Goal: Information Seeking & Learning: Learn about a topic

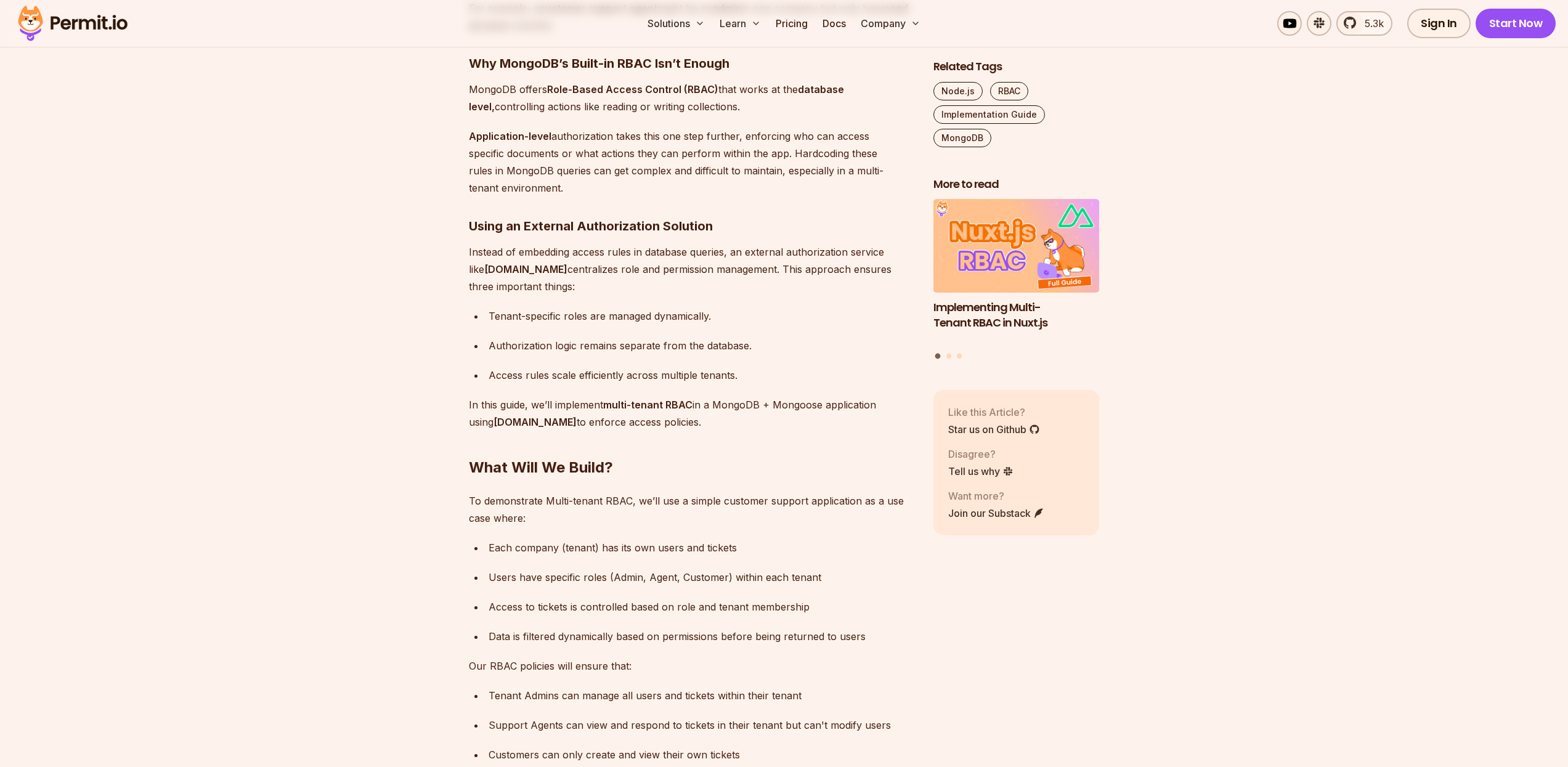
scroll to position [1284, 0]
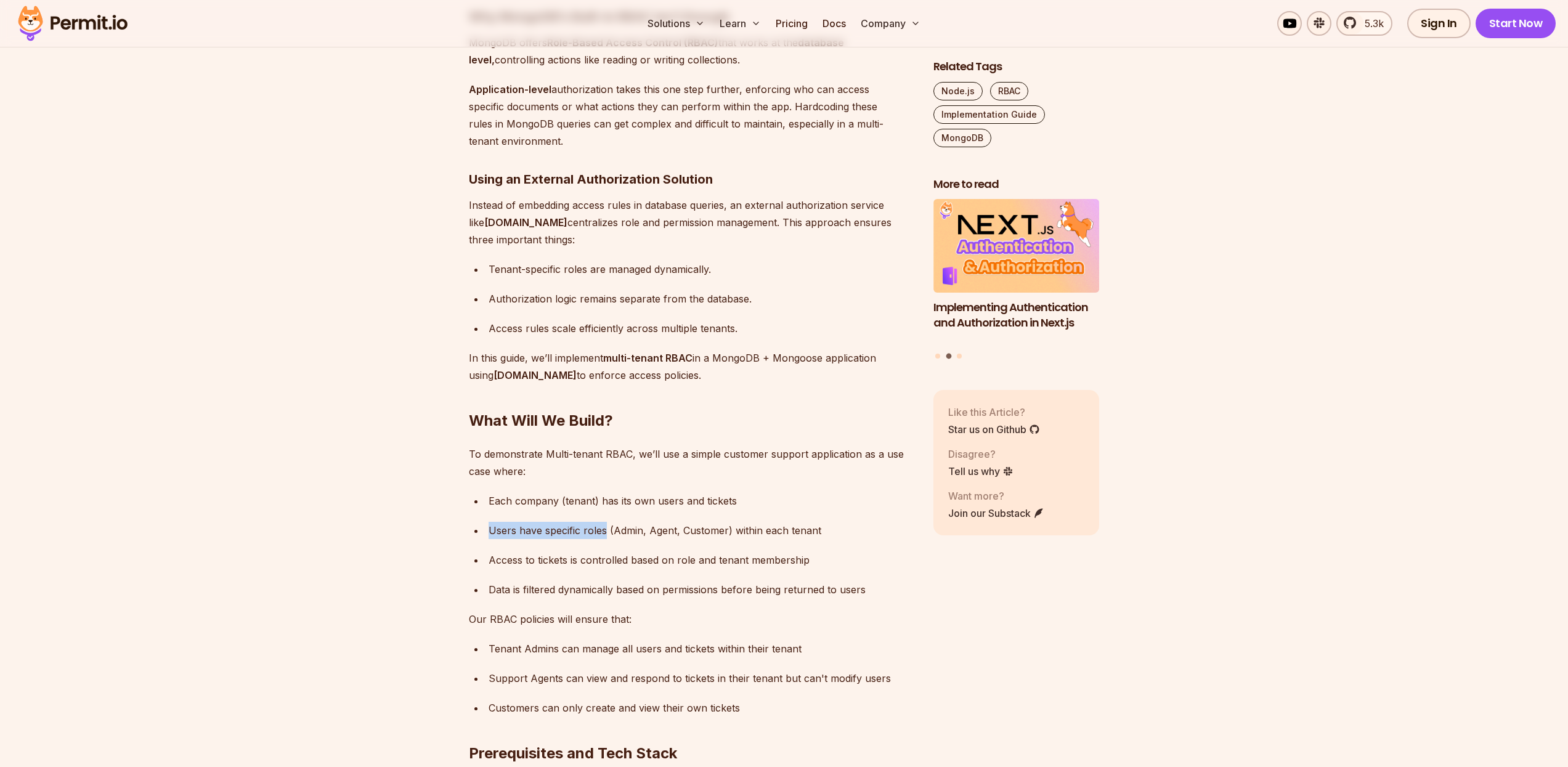
drag, startPoint x: 487, startPoint y: 549, endPoint x: 603, endPoint y: 552, distance: 116.0
click at [603, 539] on li "Users have specific roles (Admin, Agent, Customer) within each tenant" at bounding box center [699, 530] width 429 height 17
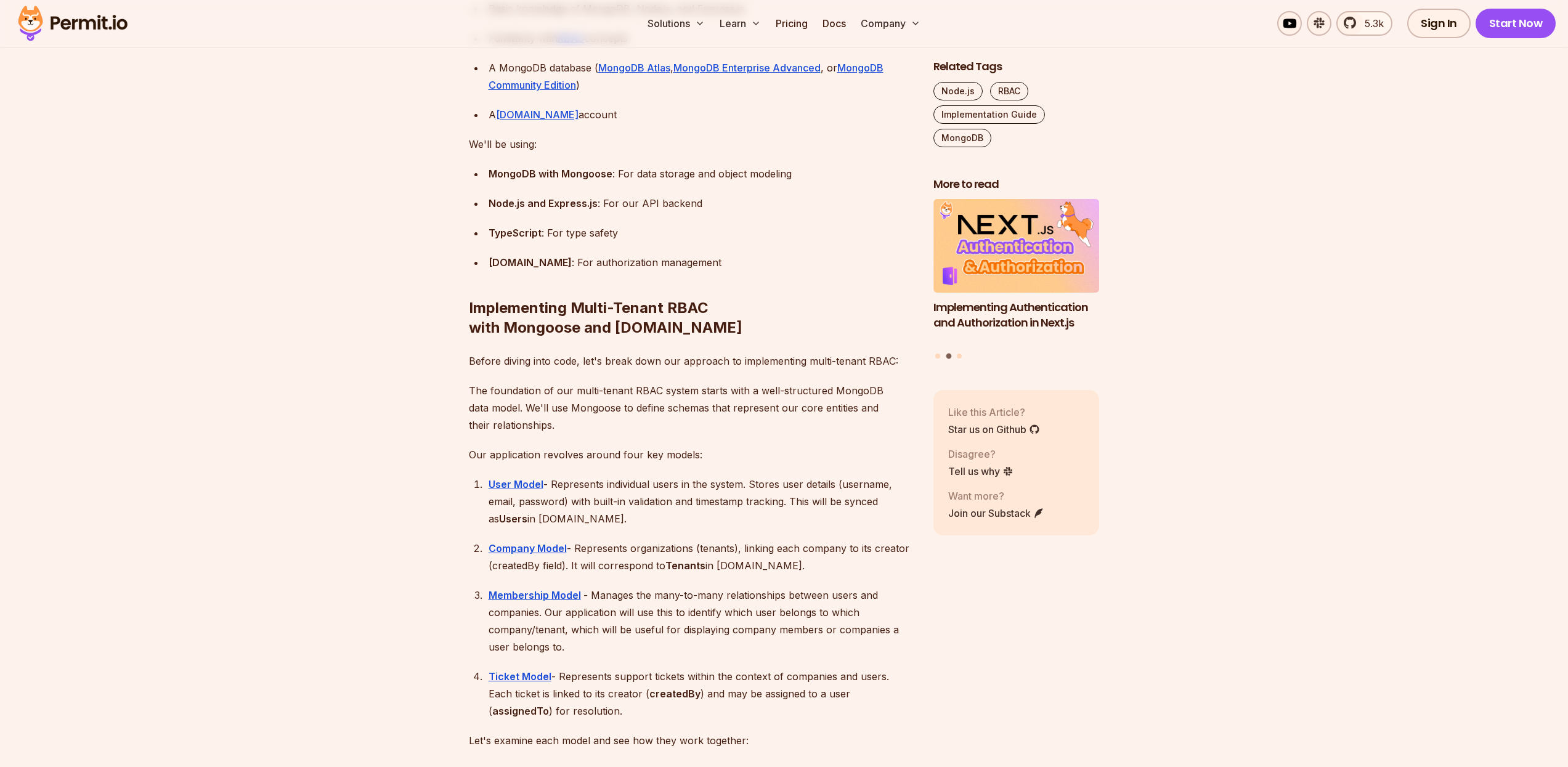
scroll to position [2235, 0]
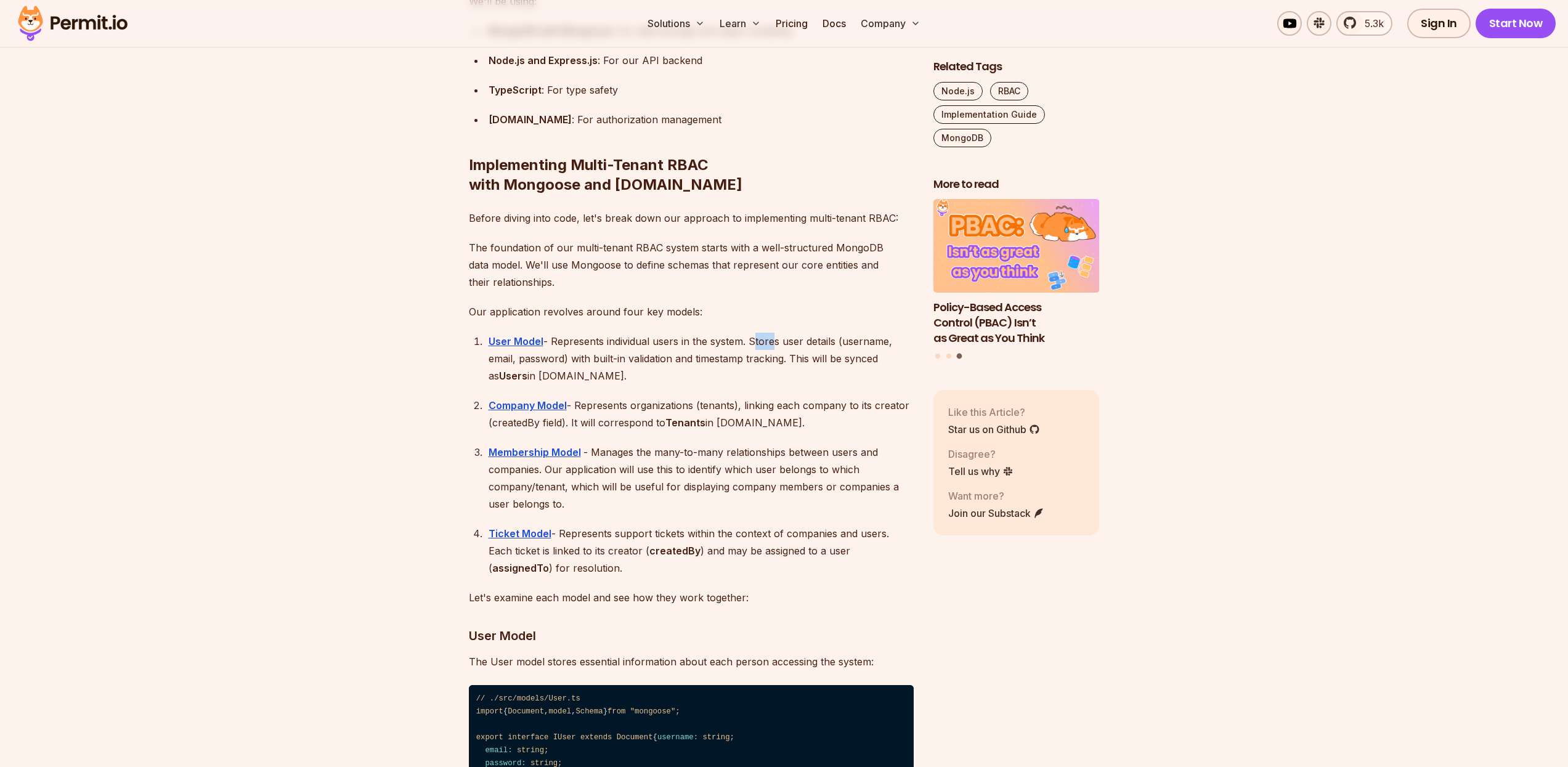
drag, startPoint x: 753, startPoint y: 361, endPoint x: 769, endPoint y: 360, distance: 16.0
click at [769, 360] on div "User Model - Represents individual users in the system. Stores user details (us…" at bounding box center [701, 358] width 425 height 51
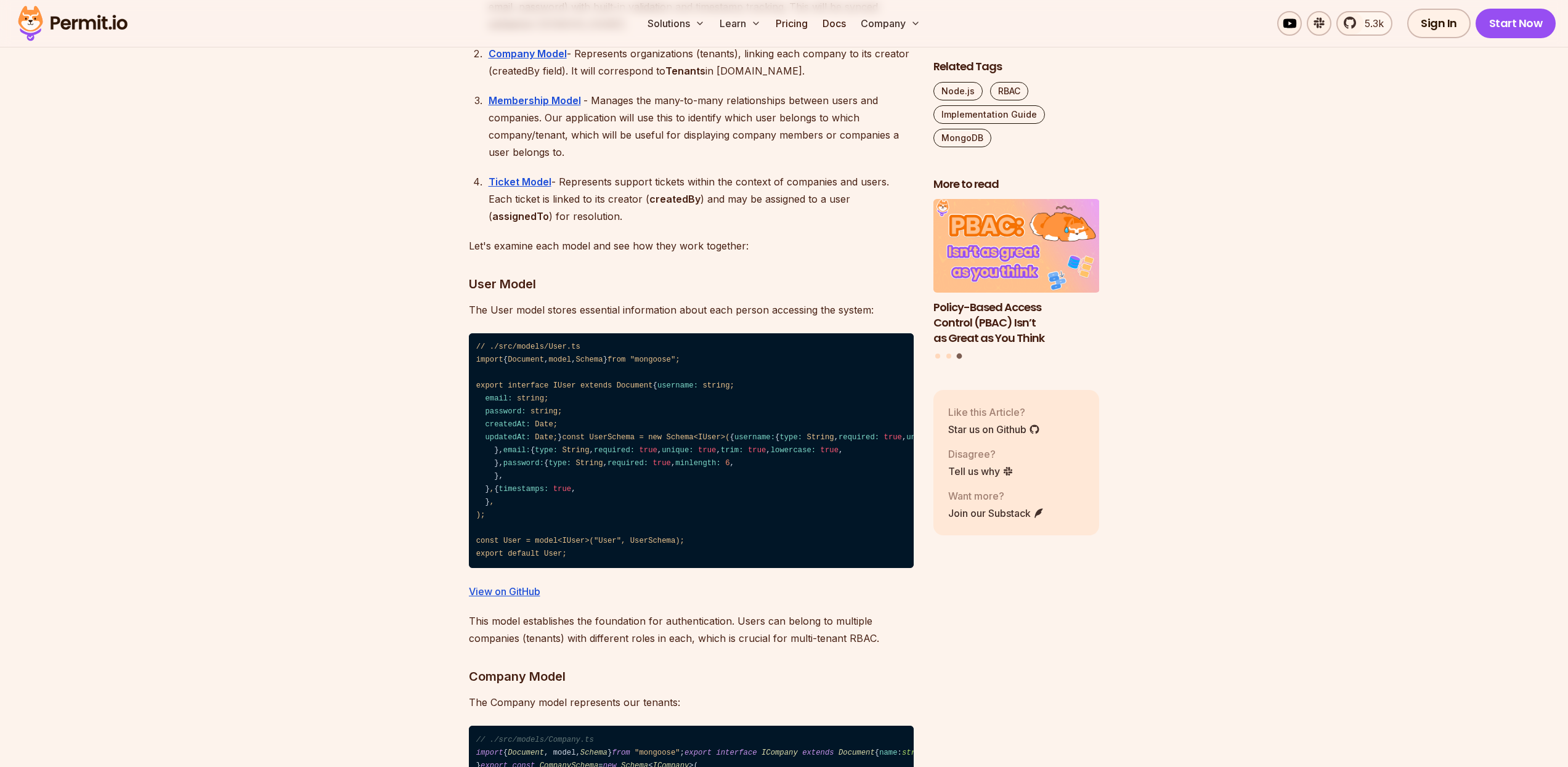
scroll to position [2732, 0]
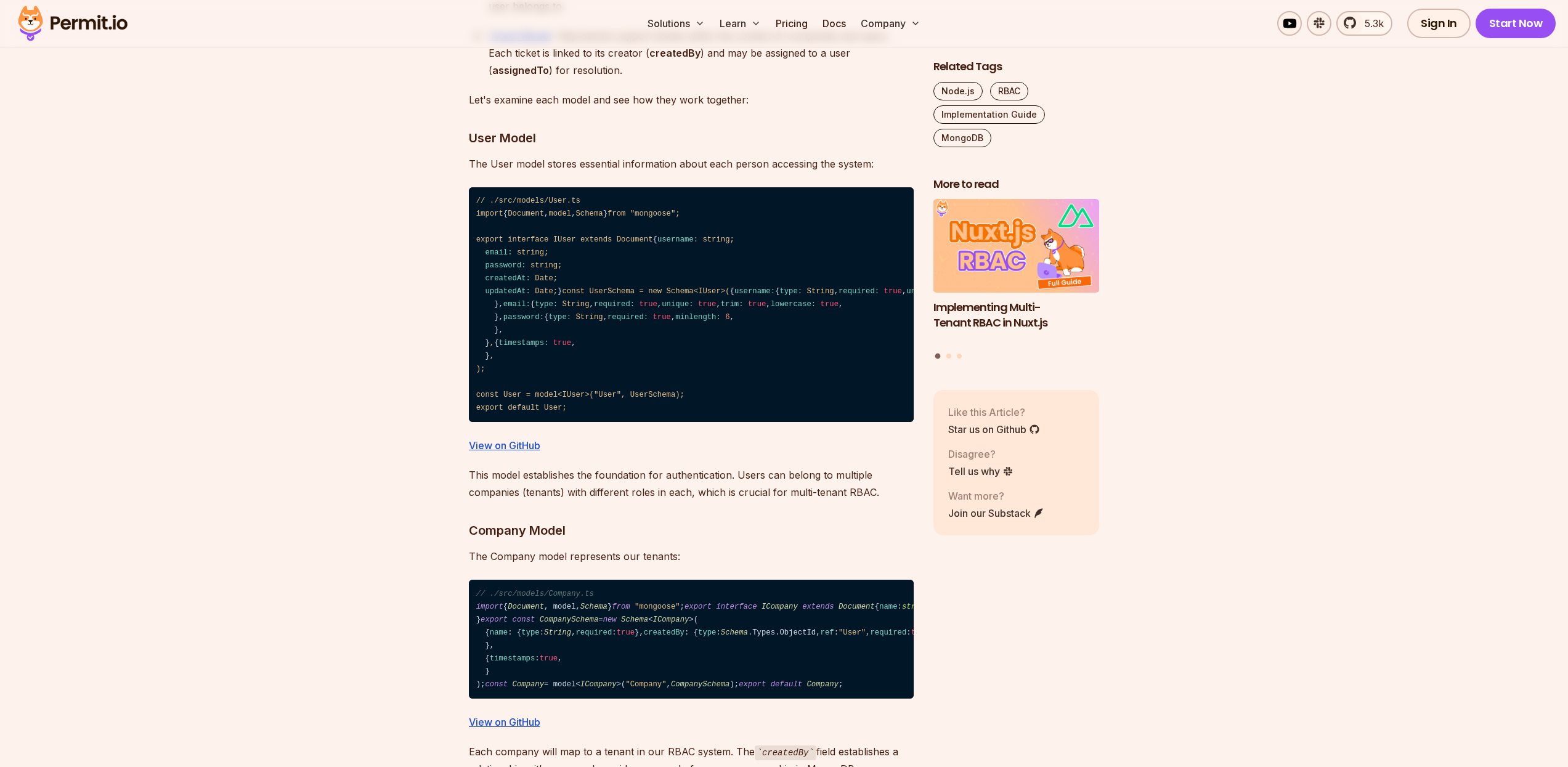
drag, startPoint x: 492, startPoint y: 384, endPoint x: 531, endPoint y: 540, distance: 160.8
click at [531, 423] on code "// ./src/models/User.ts import { Document , model , Schema } from "mongoose" ; …" at bounding box center [691, 304] width 445 height 235
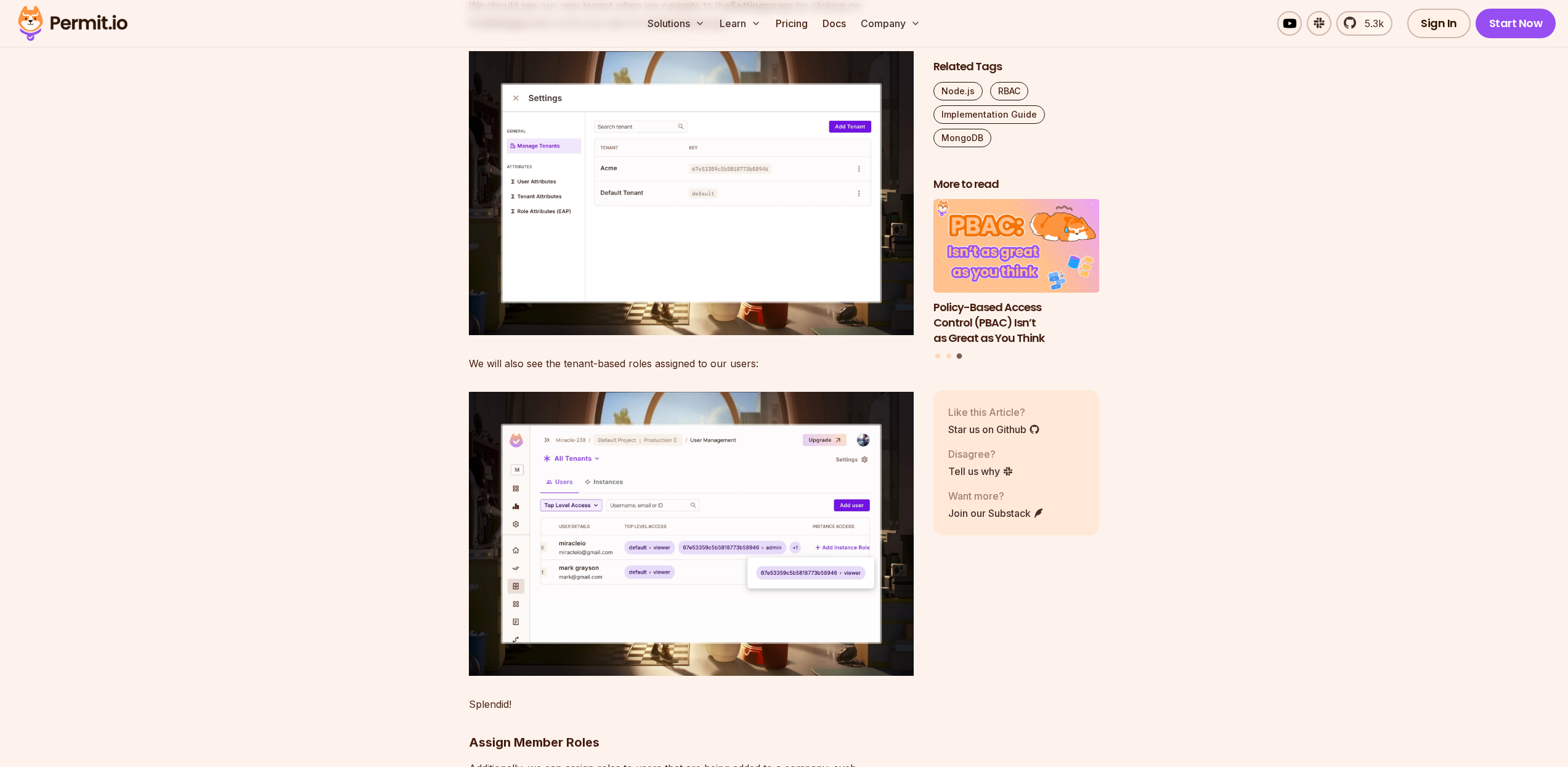
scroll to position [19019, 0]
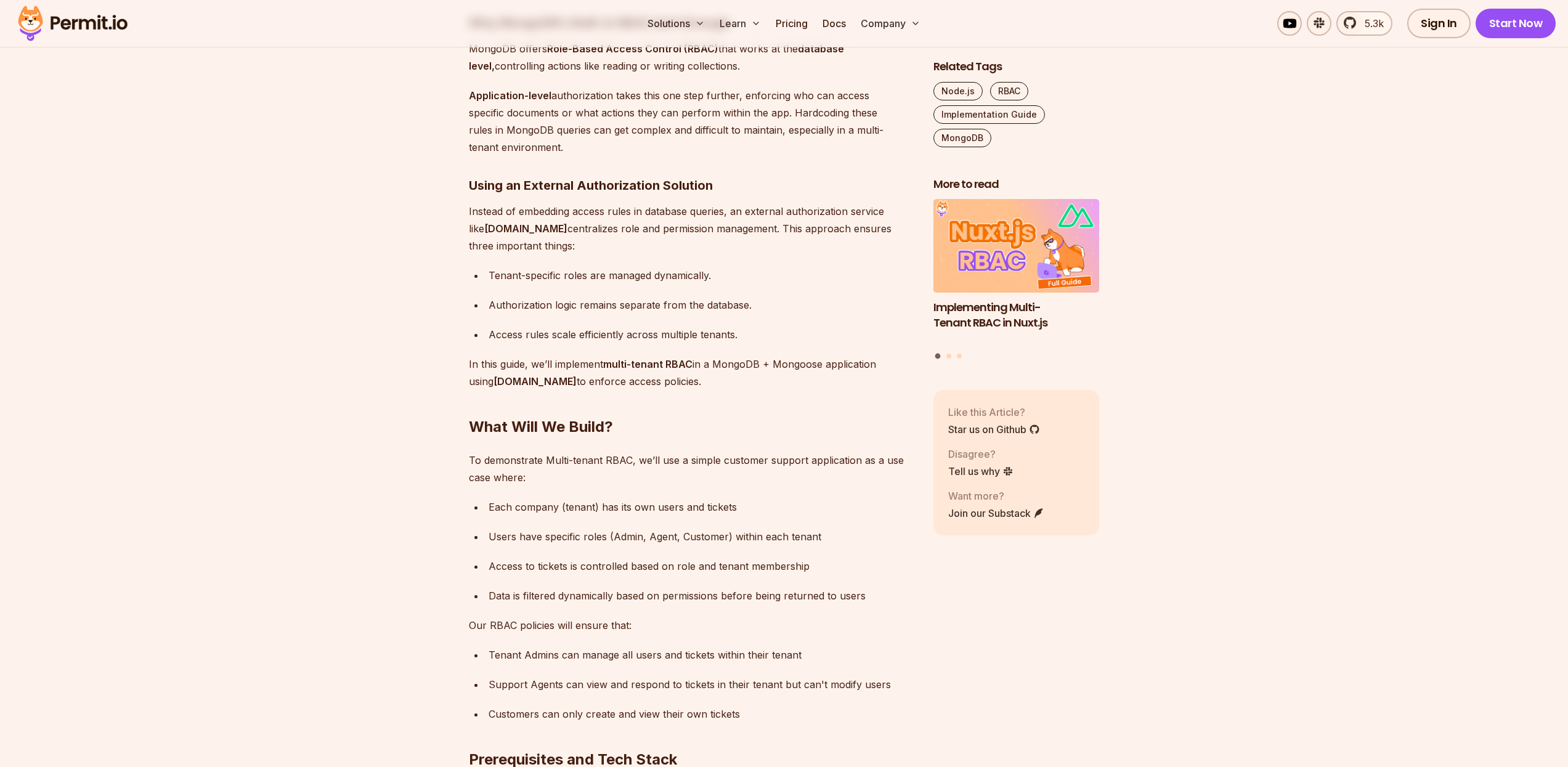
scroll to position [1299, 0]
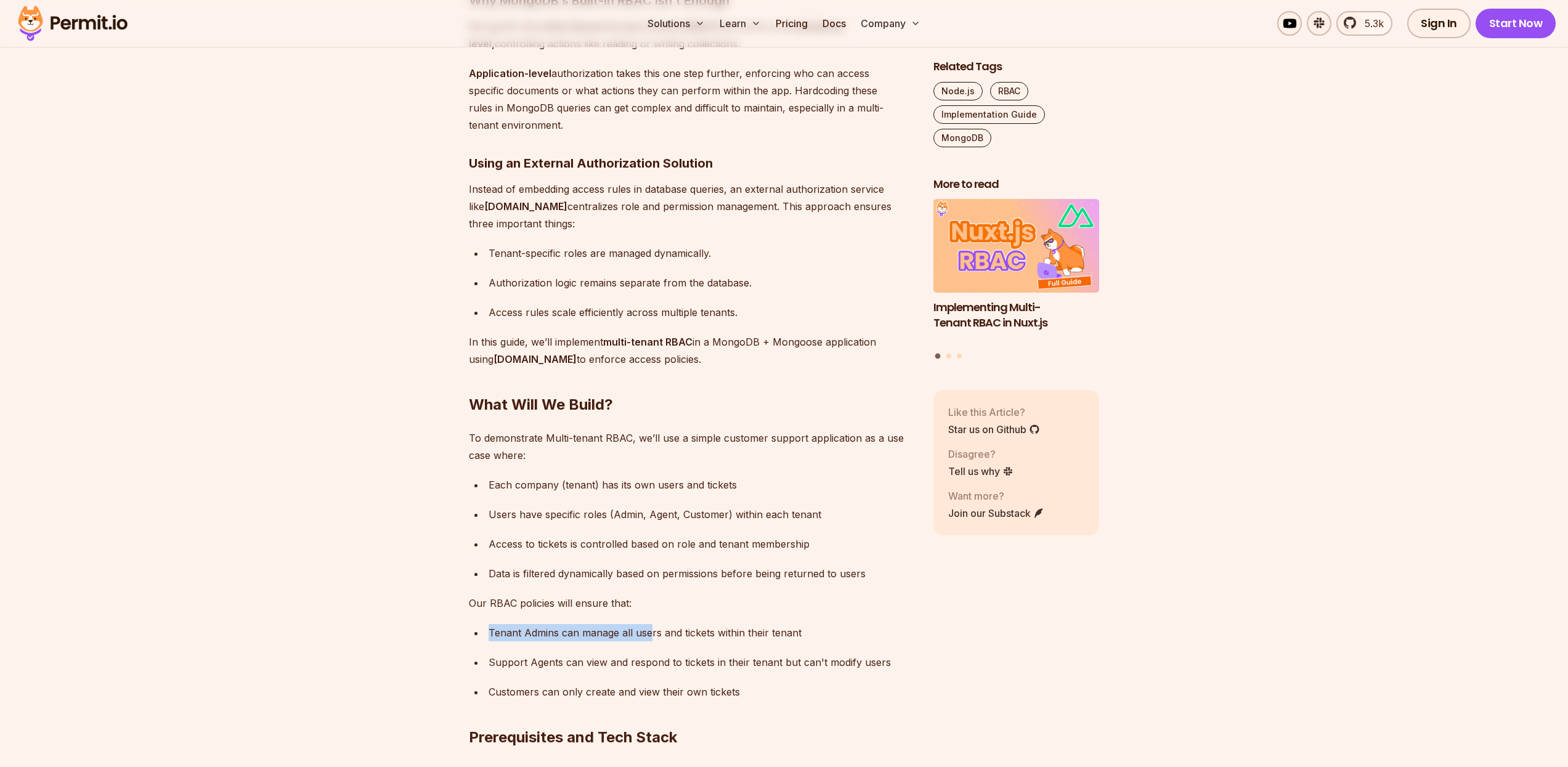
drag, startPoint x: 485, startPoint y: 648, endPoint x: 650, endPoint y: 651, distance: 165.0
click at [650, 641] on li "Tenant Admins can manage all users and tickets within their tenant" at bounding box center [699, 633] width 429 height 17
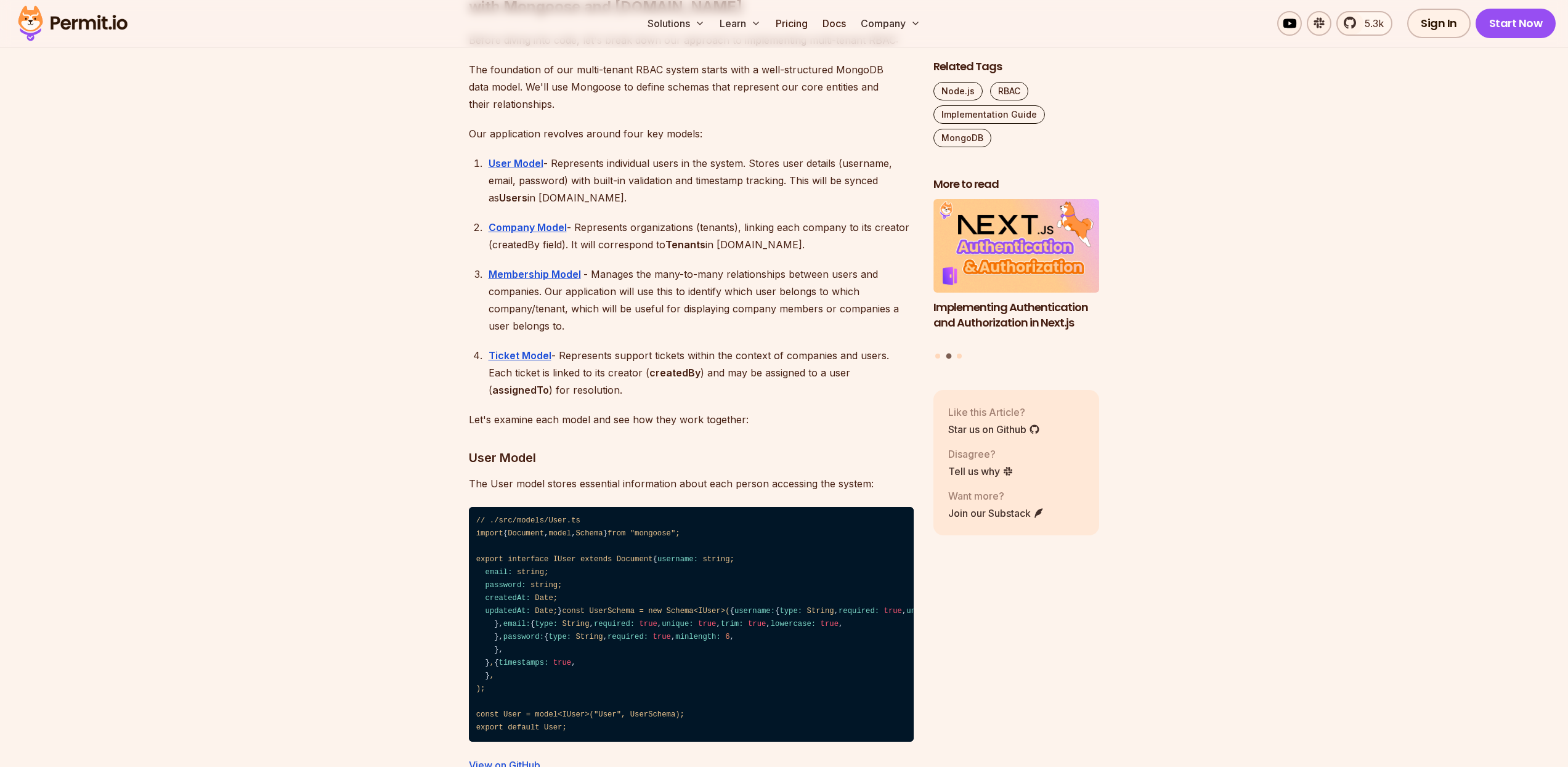
scroll to position [2830, 0]
